Goal: Task Accomplishment & Management: Use online tool/utility

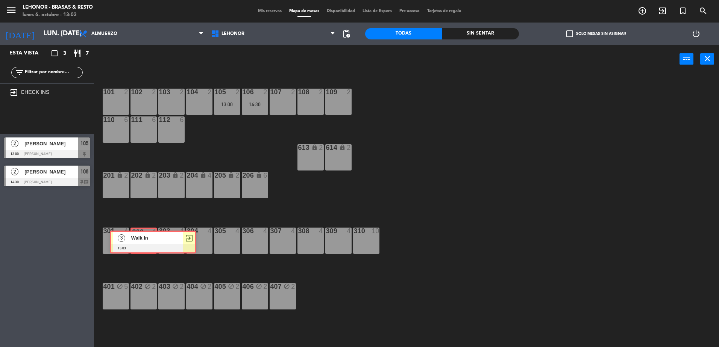
drag, startPoint x: 35, startPoint y: 119, endPoint x: 144, endPoint y: 244, distance: 165.4
click at [144, 244] on div "Esta vista crop_square 3 restaurant 7 filter_list exit_to_app CHECK INS 3 Walk …" at bounding box center [359, 197] width 719 height 304
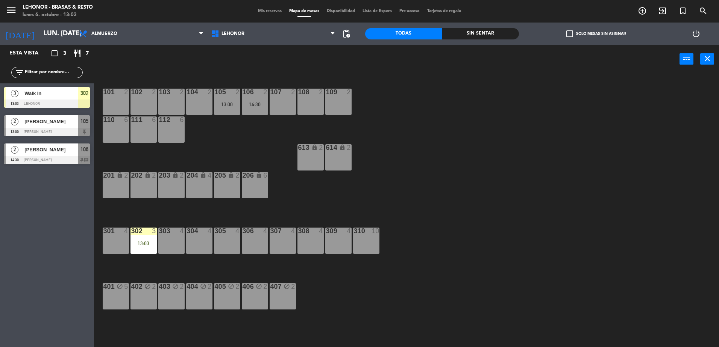
click at [145, 250] on div "302 3 13:03" at bounding box center [143, 241] width 26 height 26
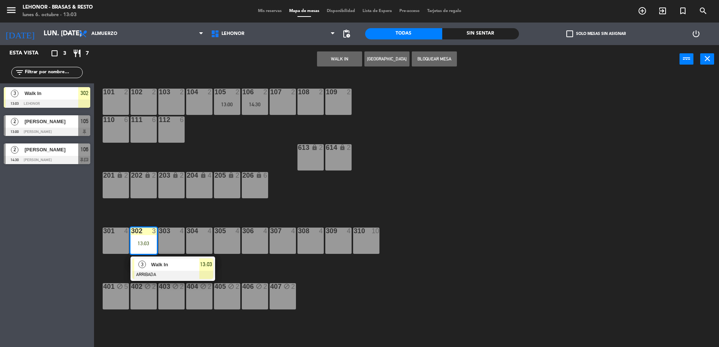
click at [161, 263] on span "Walk In" at bounding box center [175, 265] width 48 height 8
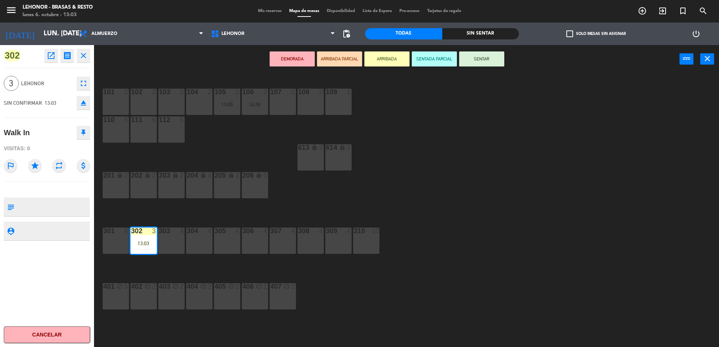
drag, startPoint x: 480, startPoint y: 61, endPoint x: 436, endPoint y: 41, distance: 48.5
click at [480, 61] on button "SENTAR" at bounding box center [481, 58] width 45 height 15
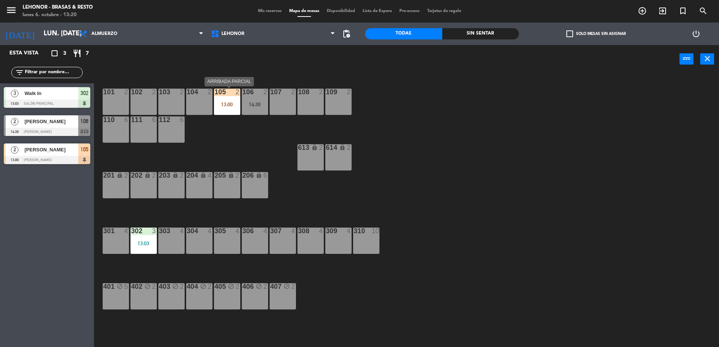
click at [233, 104] on div "13:00" at bounding box center [227, 104] width 26 height 5
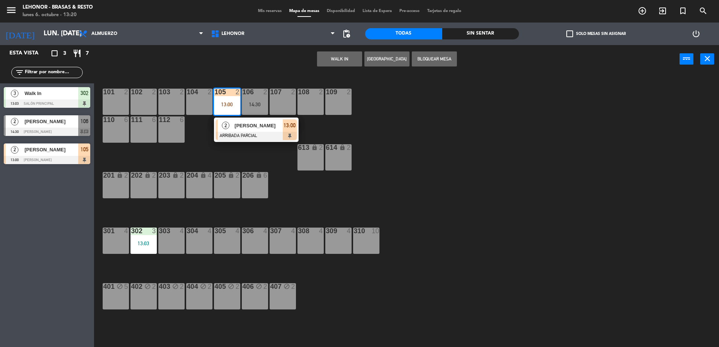
click at [245, 130] on div "[PERSON_NAME]" at bounding box center [258, 126] width 49 height 12
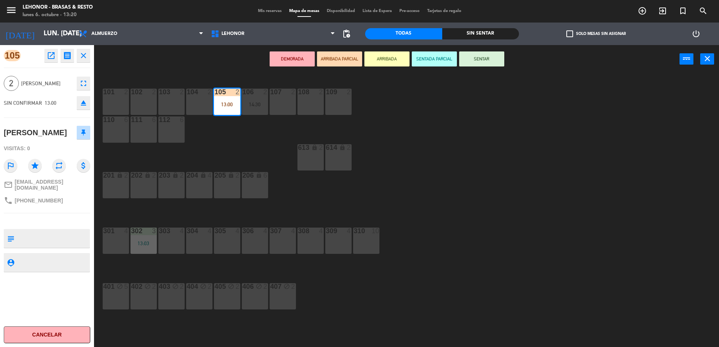
click at [488, 56] on button "SENTAR" at bounding box center [481, 58] width 45 height 15
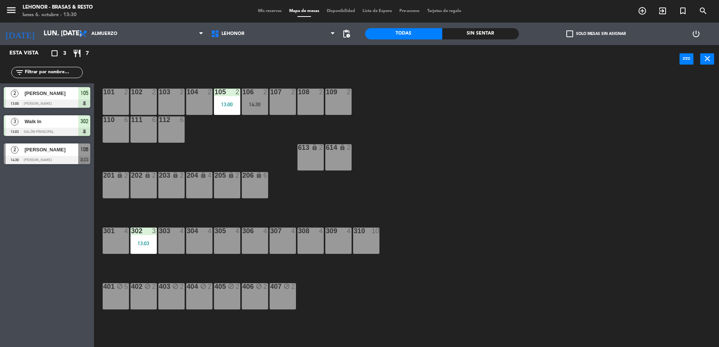
click at [306, 101] on div "108 2" at bounding box center [310, 102] width 26 height 26
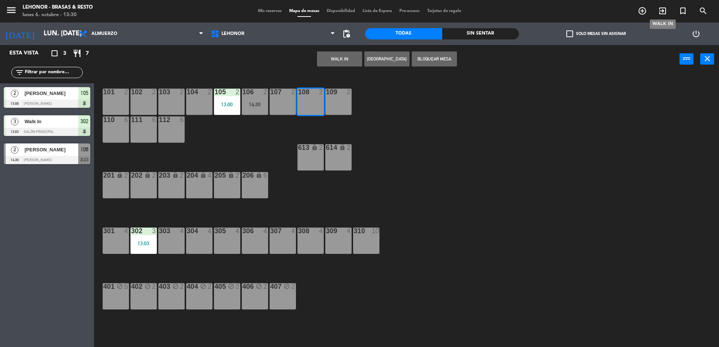
click at [662, 9] on icon "exit_to_app" at bounding box center [662, 10] width 9 height 9
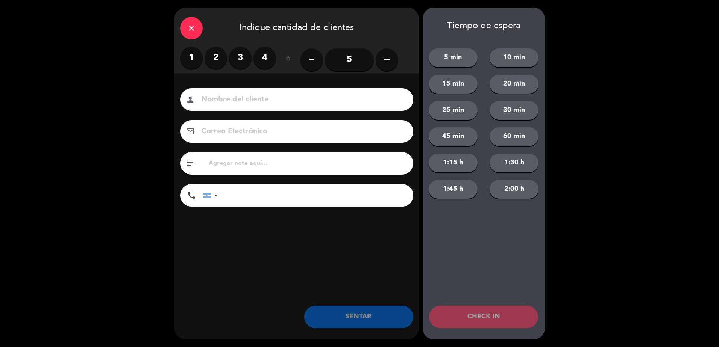
click at [219, 56] on label "2" at bounding box center [215, 58] width 23 height 23
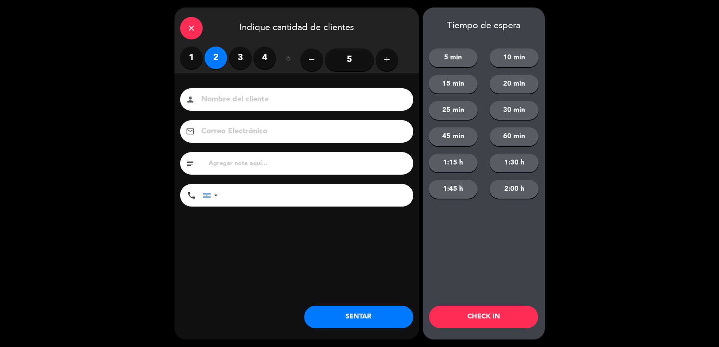
click at [470, 307] on button "CHECK IN" at bounding box center [483, 317] width 109 height 23
